Goal: Find contact information: Find contact information

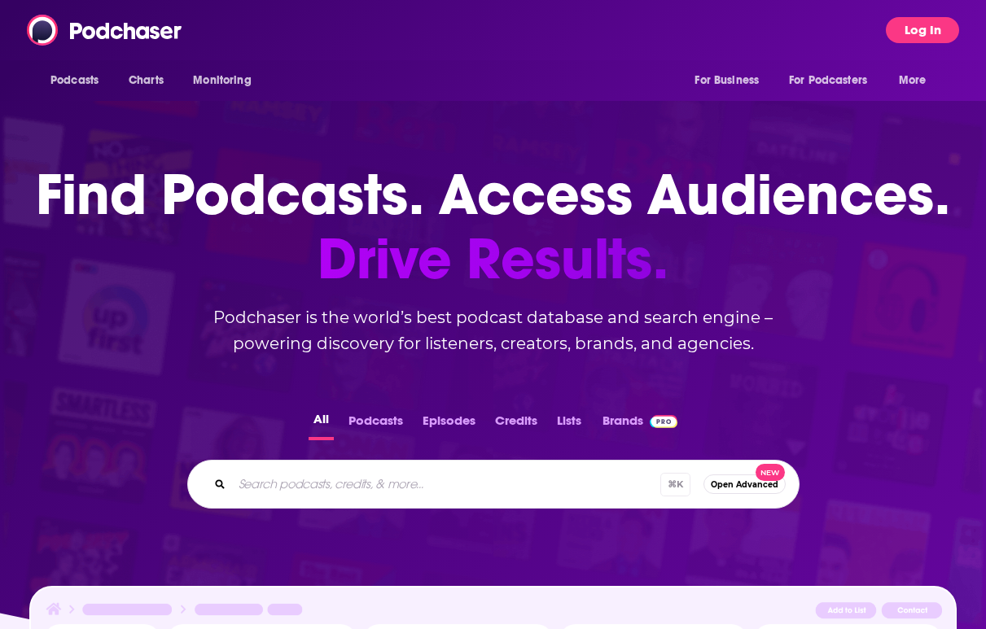
click at [918, 18] on button "Log In" at bounding box center [922, 30] width 73 height 26
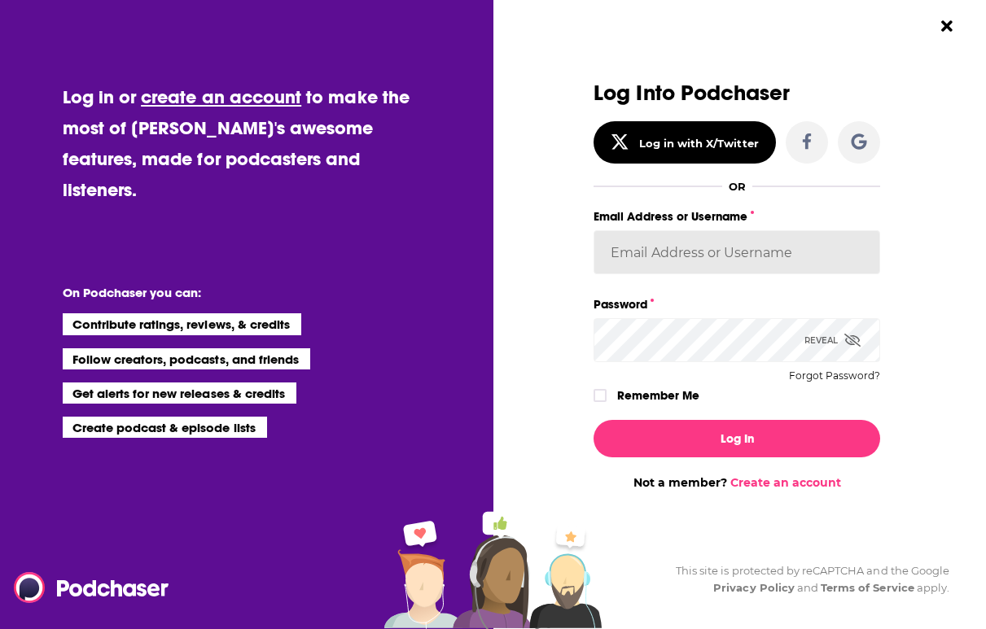
click at [716, 237] on input "Email Address or Username" at bounding box center [737, 252] width 287 height 44
type input "[EMAIL_ADDRESS][DOMAIN_NAME]"
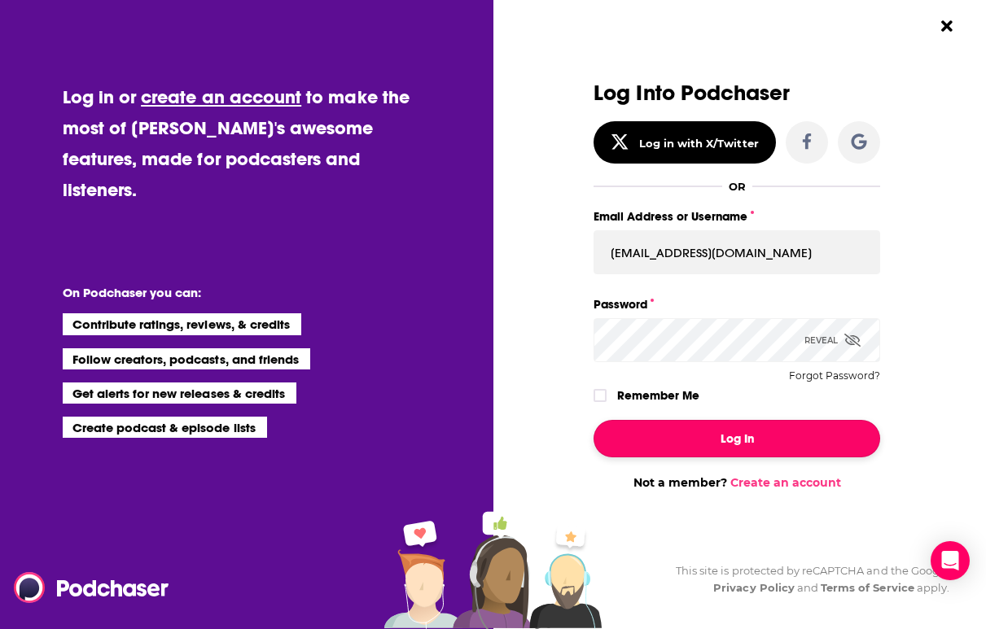
click at [734, 447] on button "Log In" at bounding box center [737, 438] width 287 height 37
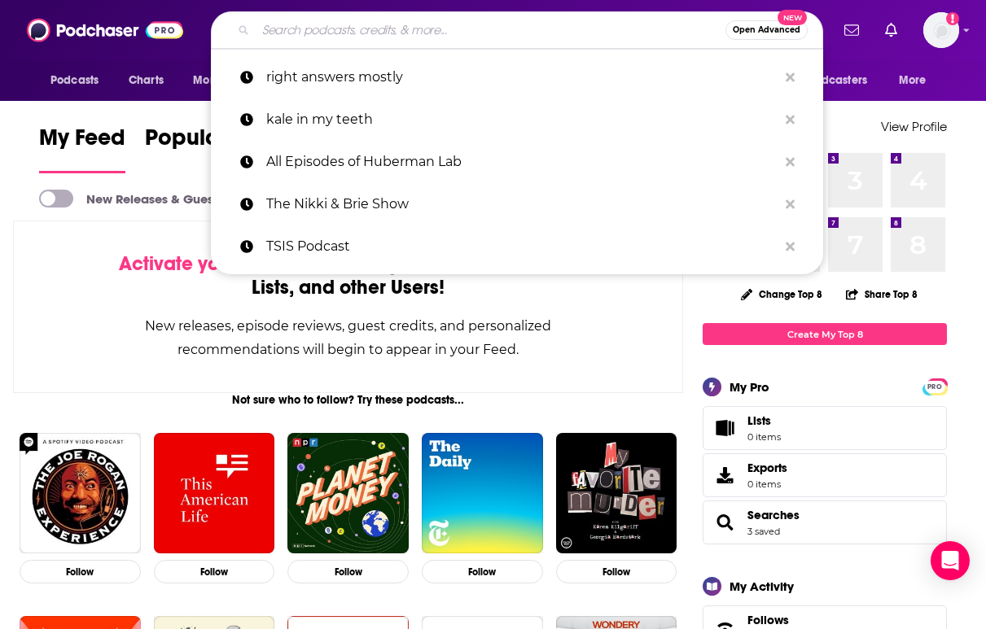
click at [399, 36] on input "Search podcasts, credits, & more..." at bounding box center [491, 30] width 470 height 26
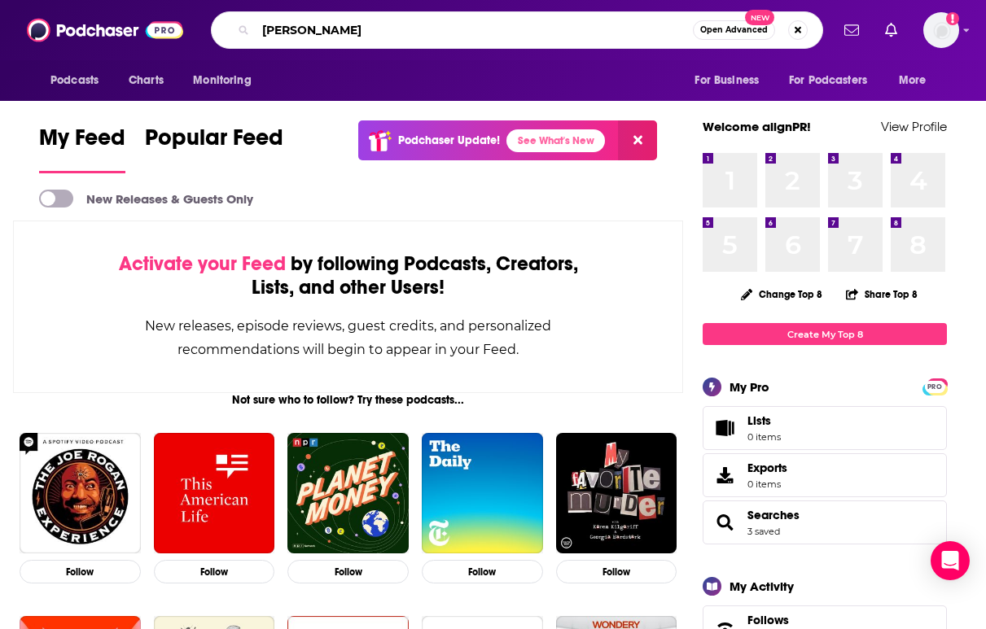
type input "[PERSON_NAME]"
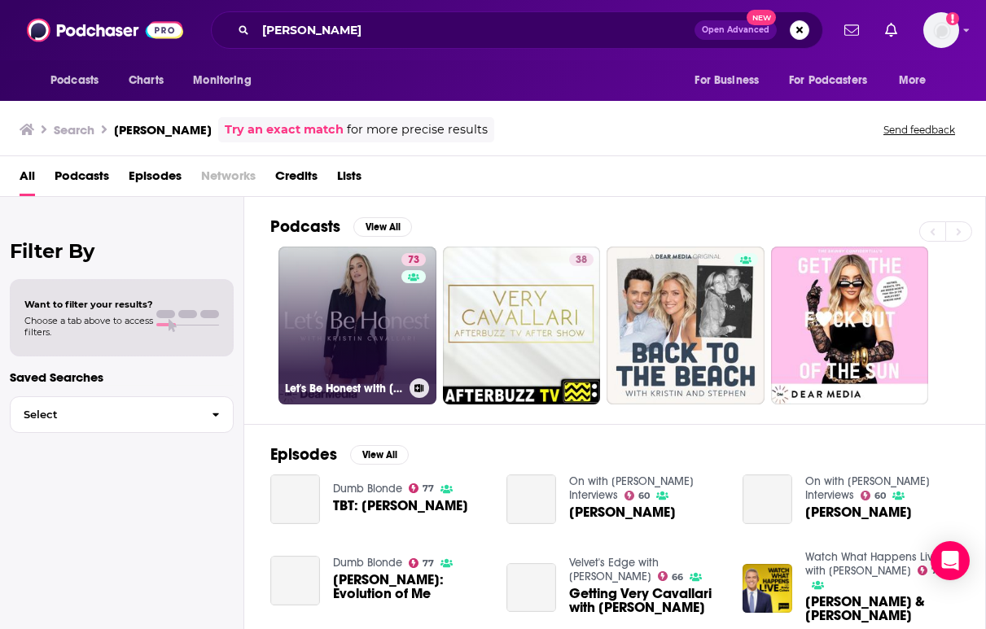
click at [349, 311] on link "73 Let's Be Honest with [PERSON_NAME]" at bounding box center [357, 326] width 158 height 158
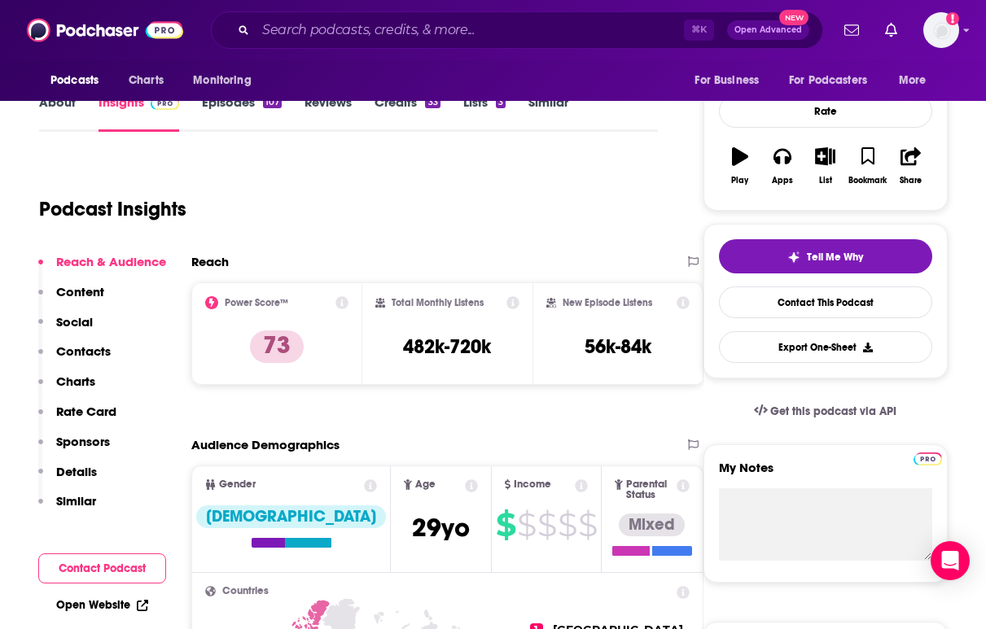
click at [85, 356] on p "Contacts" at bounding box center [83, 351] width 55 height 15
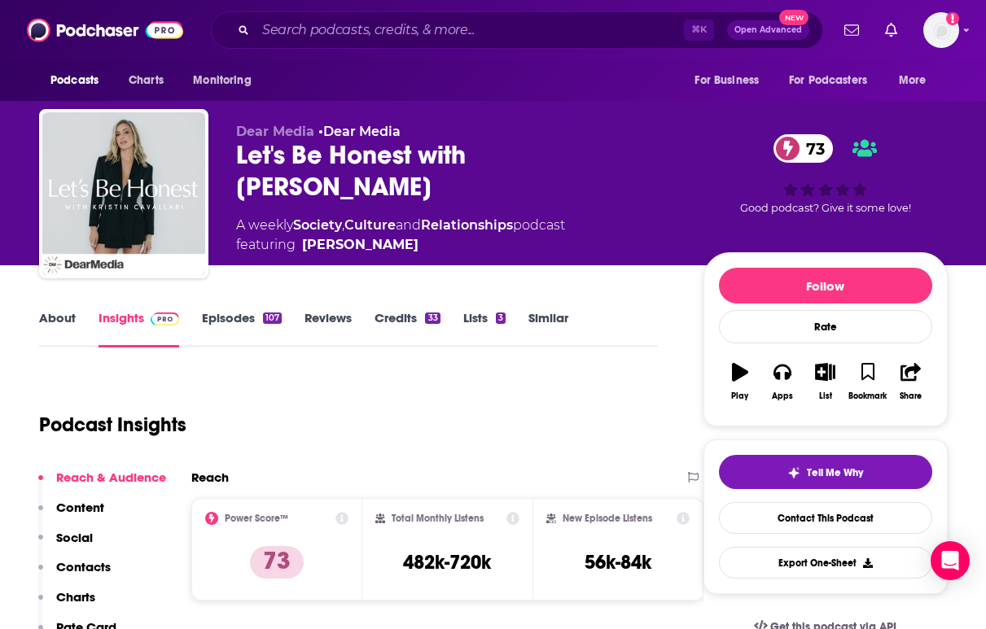
click at [393, 148] on div "Let's Be Honest with [PERSON_NAME] 73" at bounding box center [456, 171] width 441 height 64
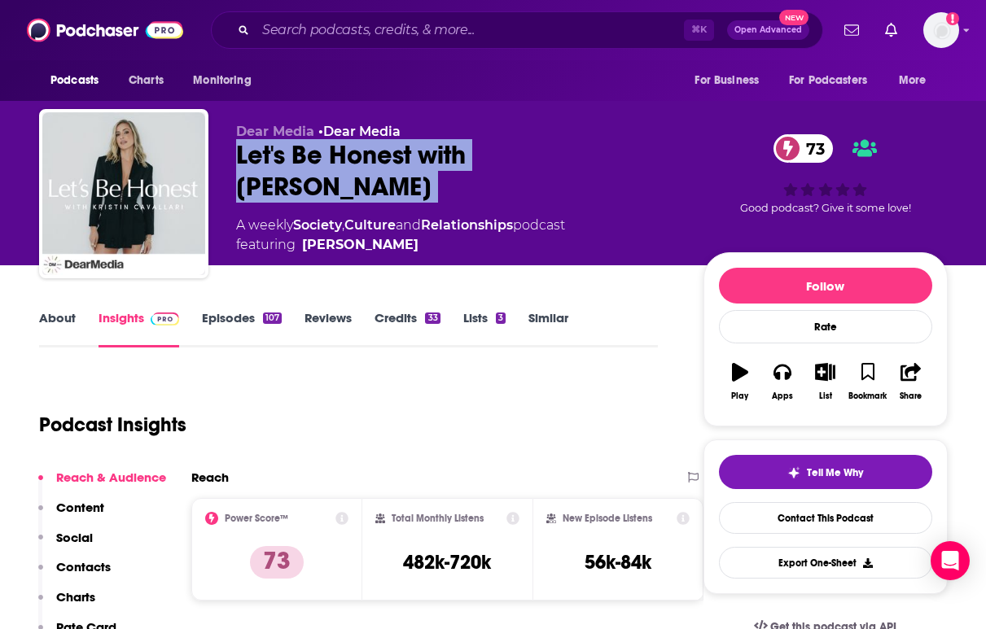
click at [393, 148] on div "Let's Be Honest with [PERSON_NAME] 73" at bounding box center [456, 171] width 441 height 64
copy div "Let's Be Honest with [PERSON_NAME] 73"
